Goal: Task Accomplishment & Management: Complete application form

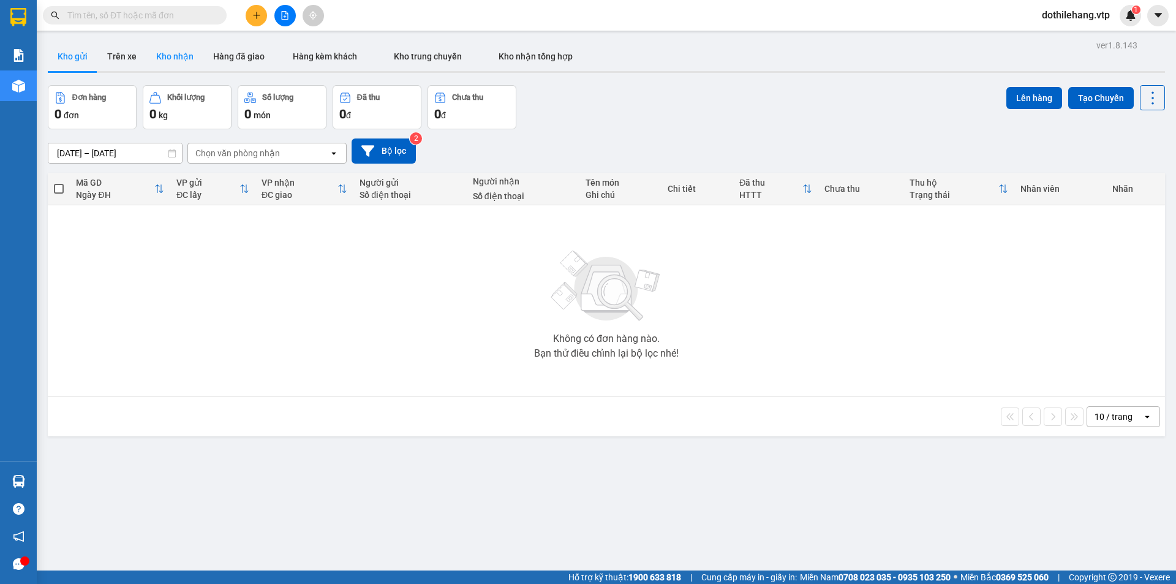
click at [189, 58] on button "Kho nhận" at bounding box center [174, 56] width 57 height 29
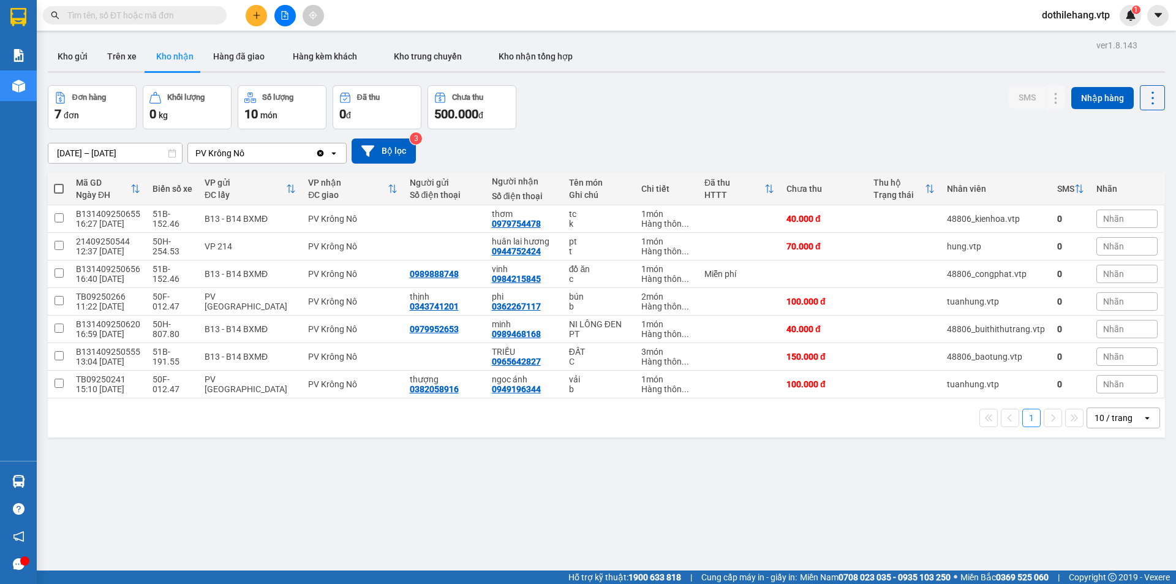
click at [266, 158] on div "PV Krông Nô" at bounding box center [251, 153] width 127 height 20
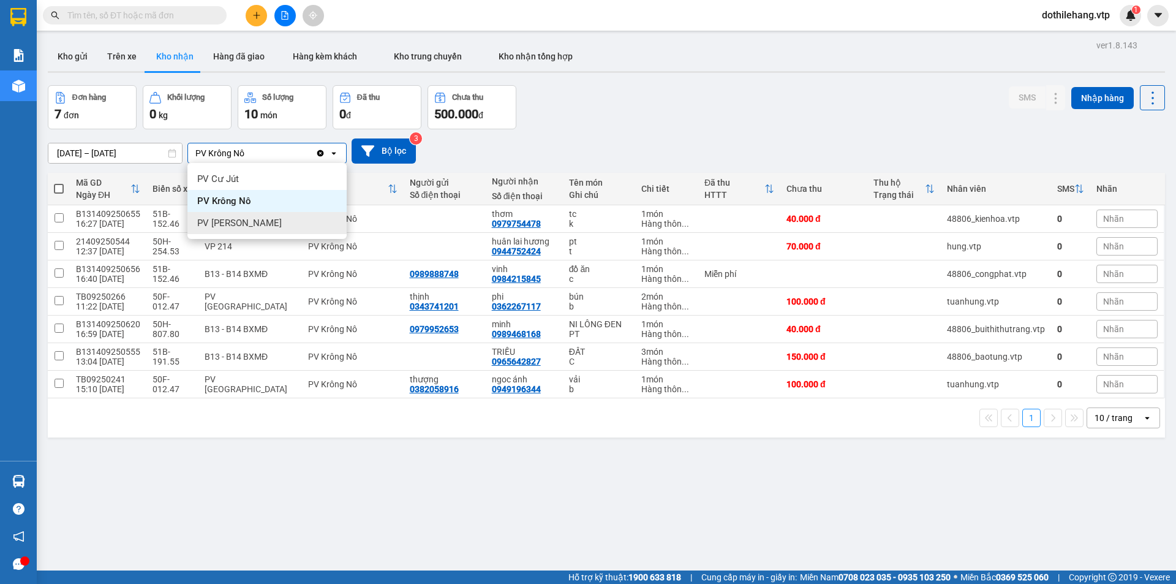
click at [278, 217] on div "PV [PERSON_NAME]" at bounding box center [266, 223] width 159 height 22
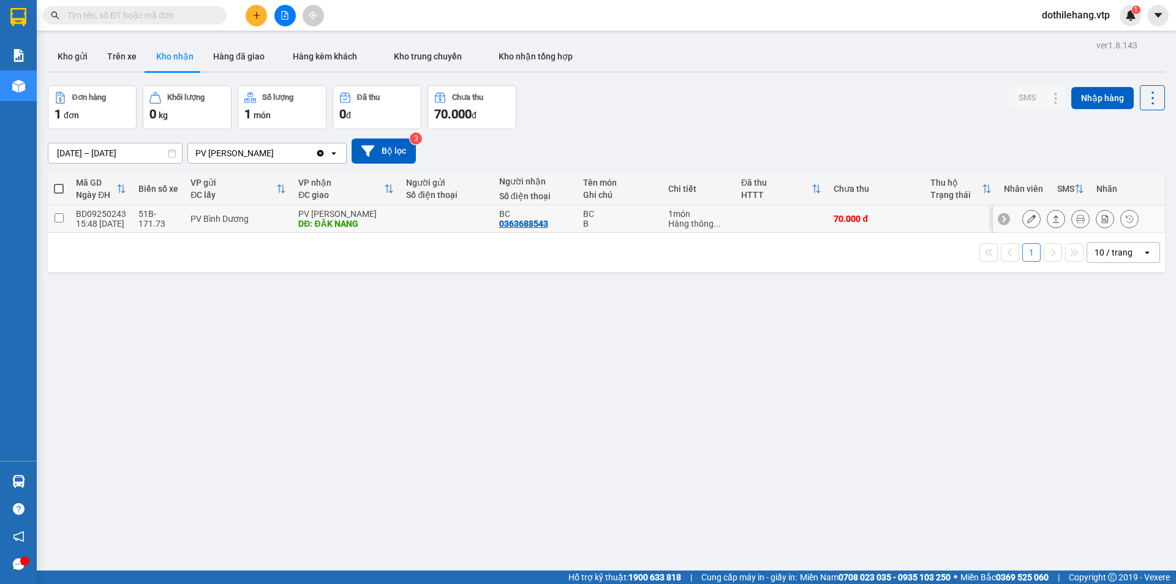
click at [946, 227] on td at bounding box center [961, 219] width 74 height 28
checkbox input "true"
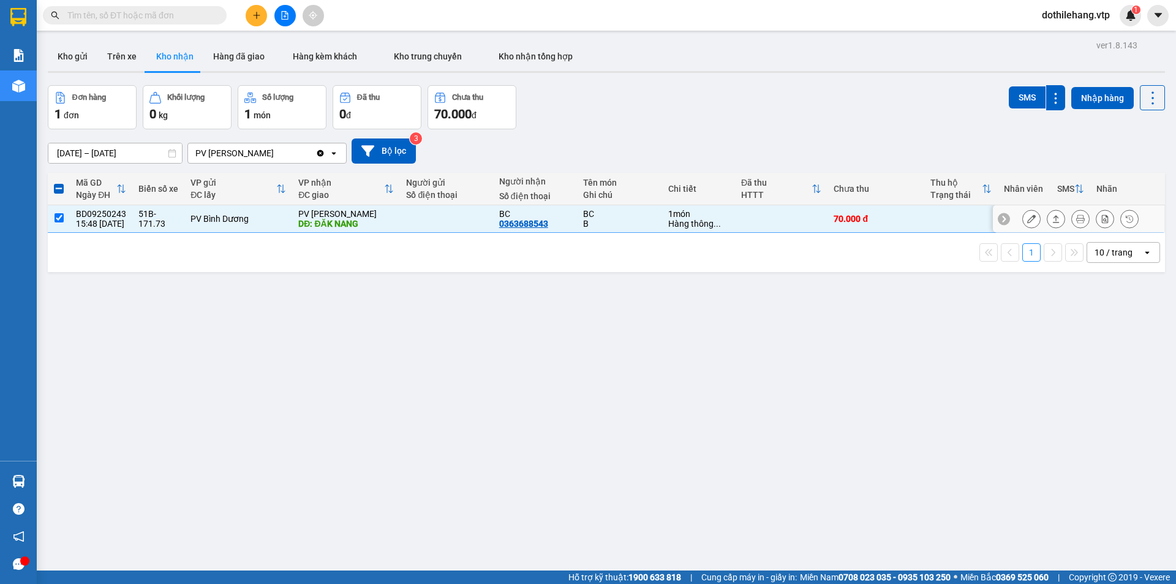
click at [1052, 218] on icon at bounding box center [1056, 218] width 9 height 9
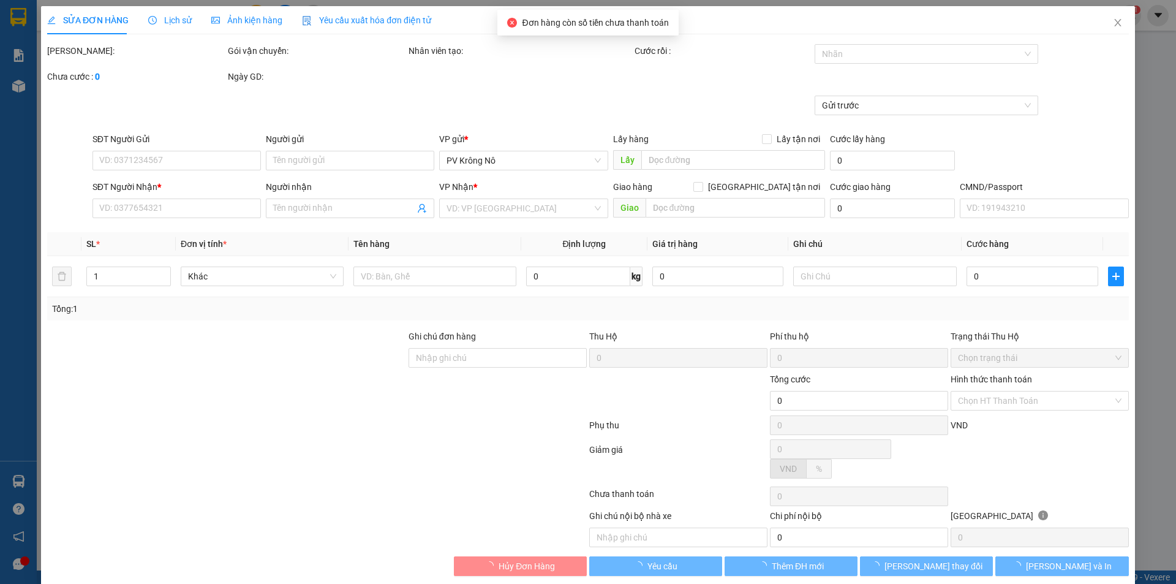
type input "0363688543"
type input "BC"
type input "ĐĂK NANG"
type input "70.000"
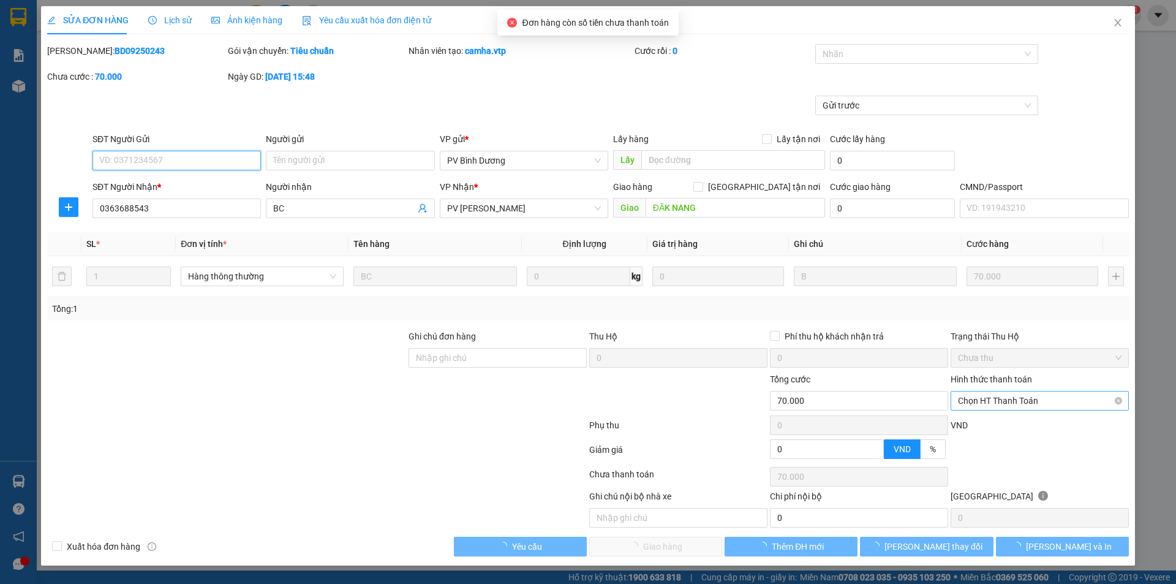
type input "3.500"
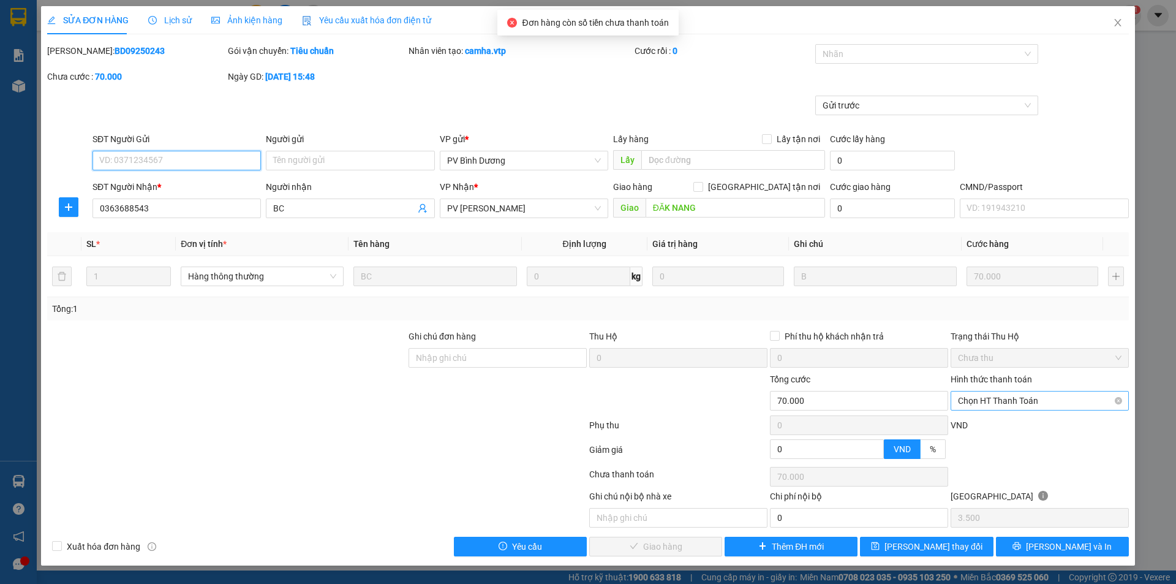
click at [995, 393] on span "Chọn HT Thanh Toán" at bounding box center [1040, 400] width 164 height 18
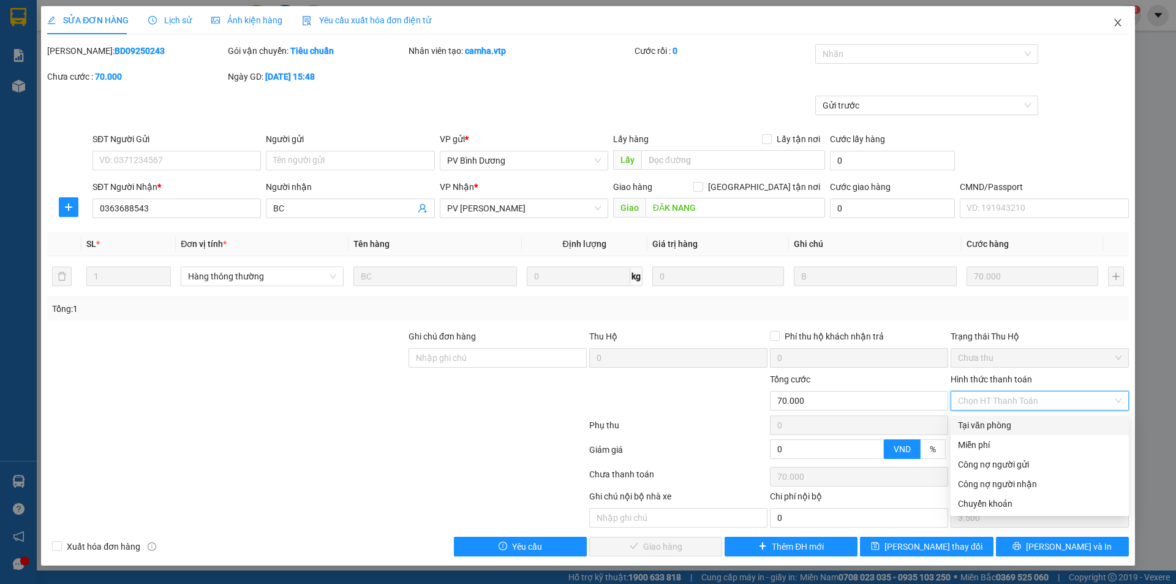
click at [1119, 18] on icon "close" at bounding box center [1118, 23] width 10 height 10
